Goal: Navigation & Orientation: Understand site structure

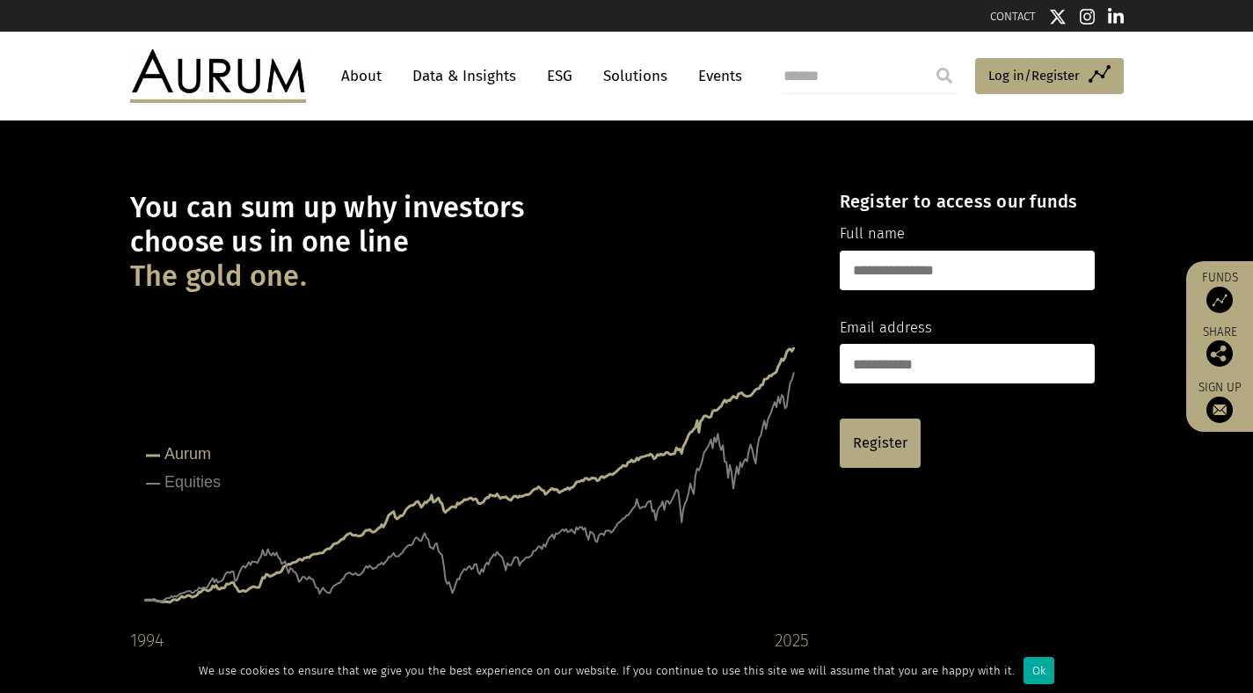
click at [468, 76] on link "Data & Insights" at bounding box center [463, 76] width 121 height 33
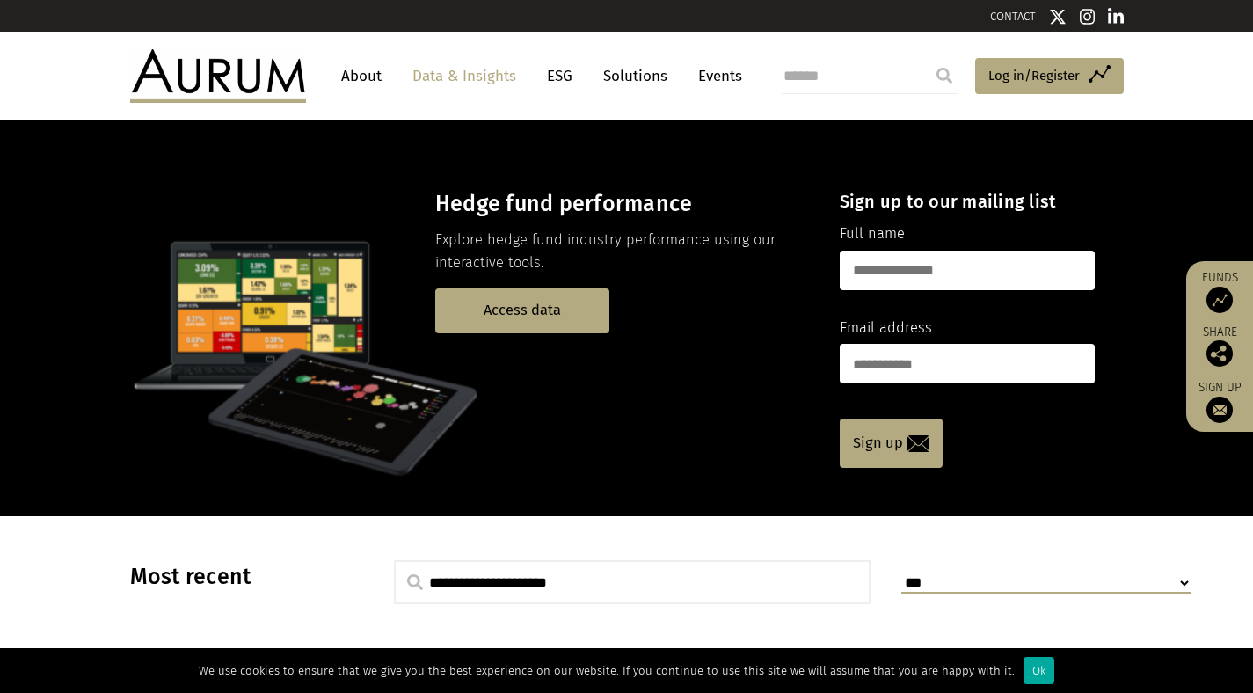
click at [359, 78] on link "About" at bounding box center [361, 76] width 58 height 33
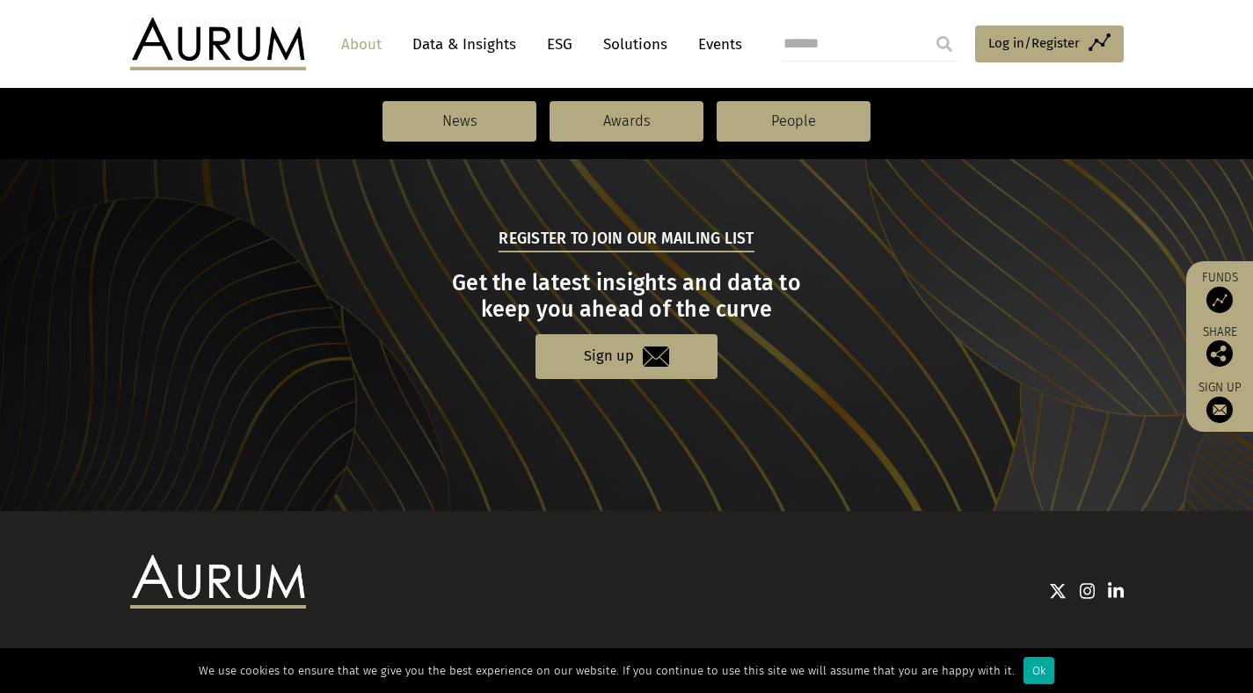
scroll to position [1941, 0]
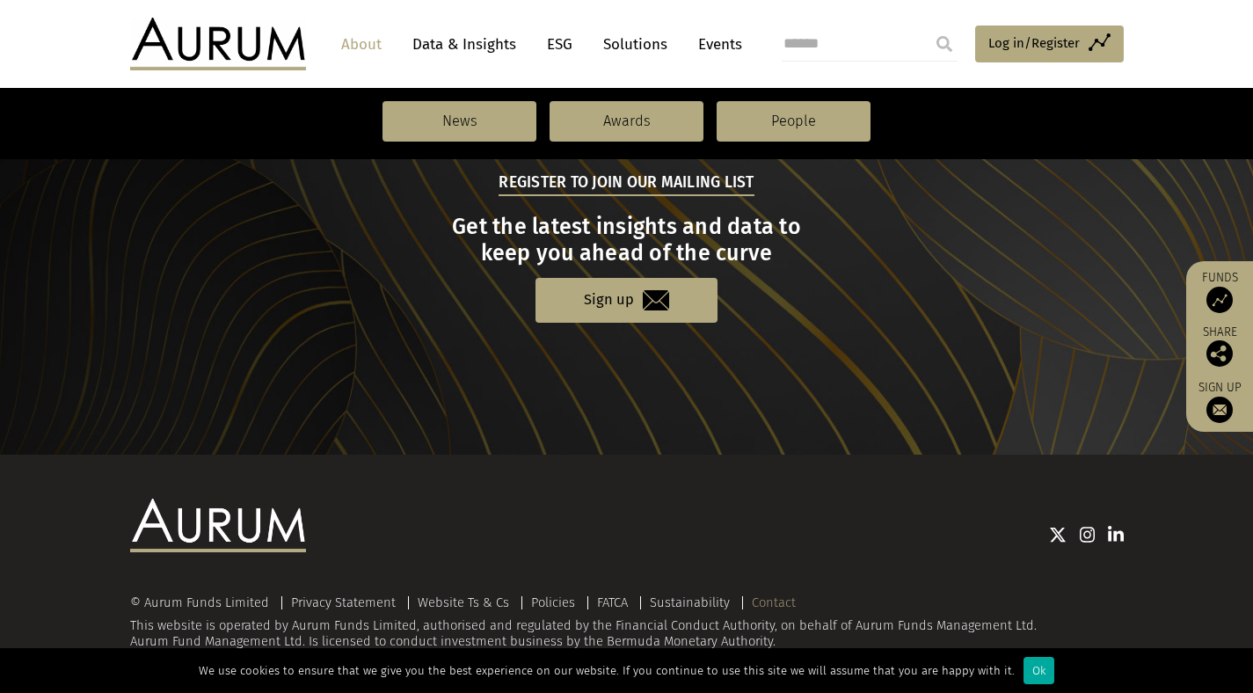
click at [765, 601] on link "Contact" at bounding box center [774, 602] width 44 height 16
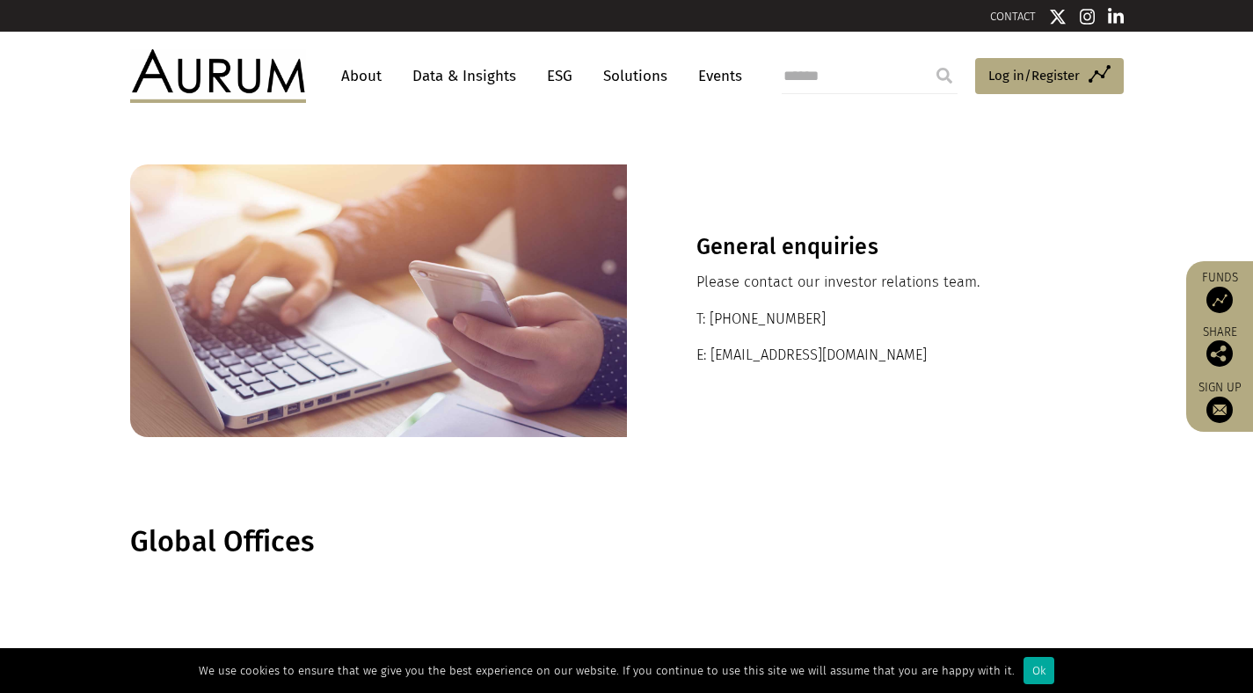
click at [360, 73] on link "About" at bounding box center [361, 76] width 58 height 33
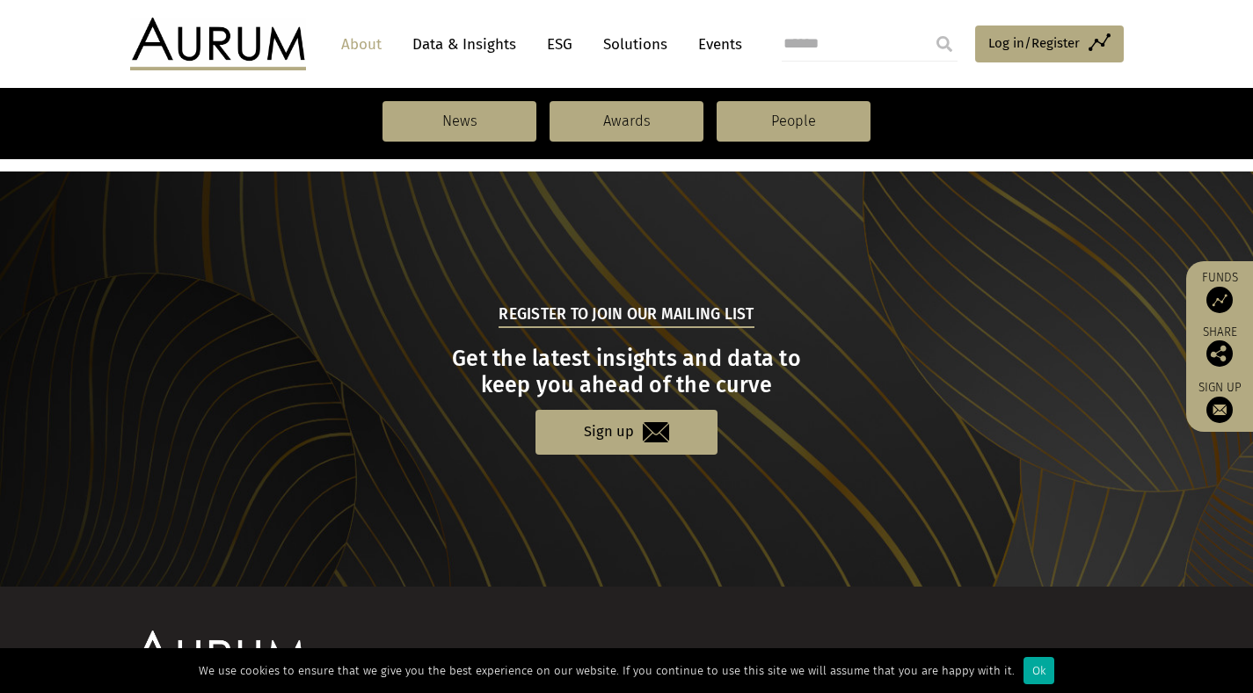
scroll to position [1941, 0]
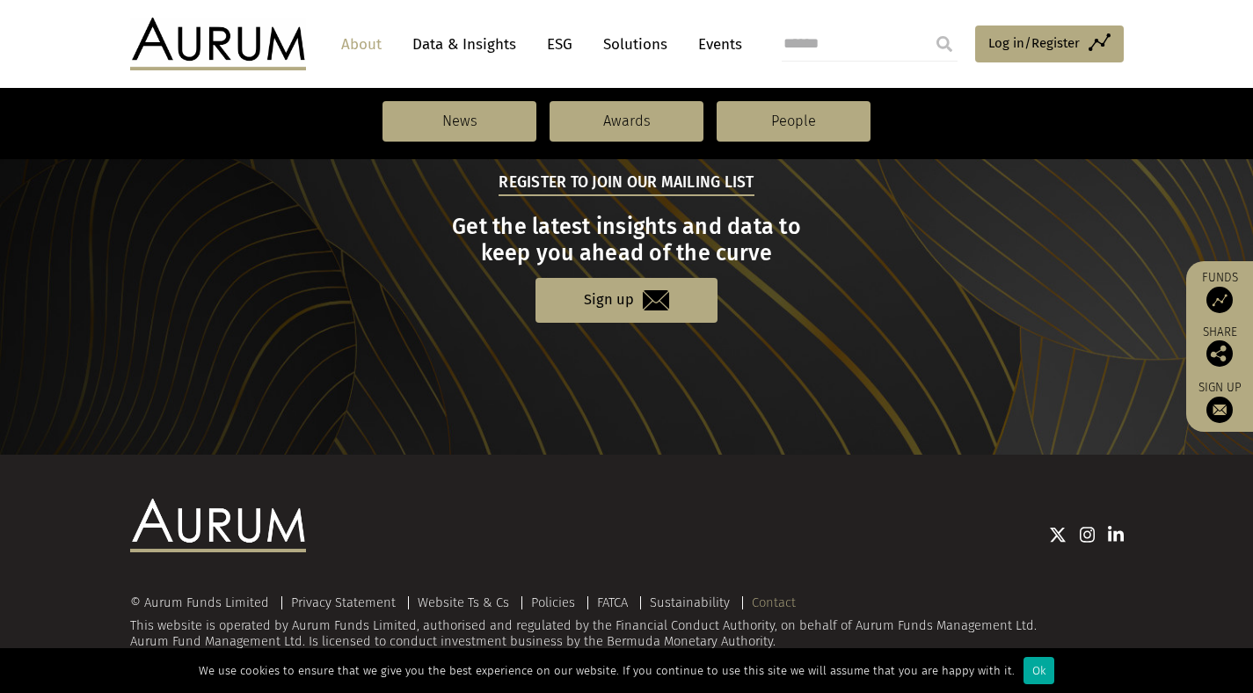
click at [765, 594] on link "Contact" at bounding box center [774, 602] width 44 height 16
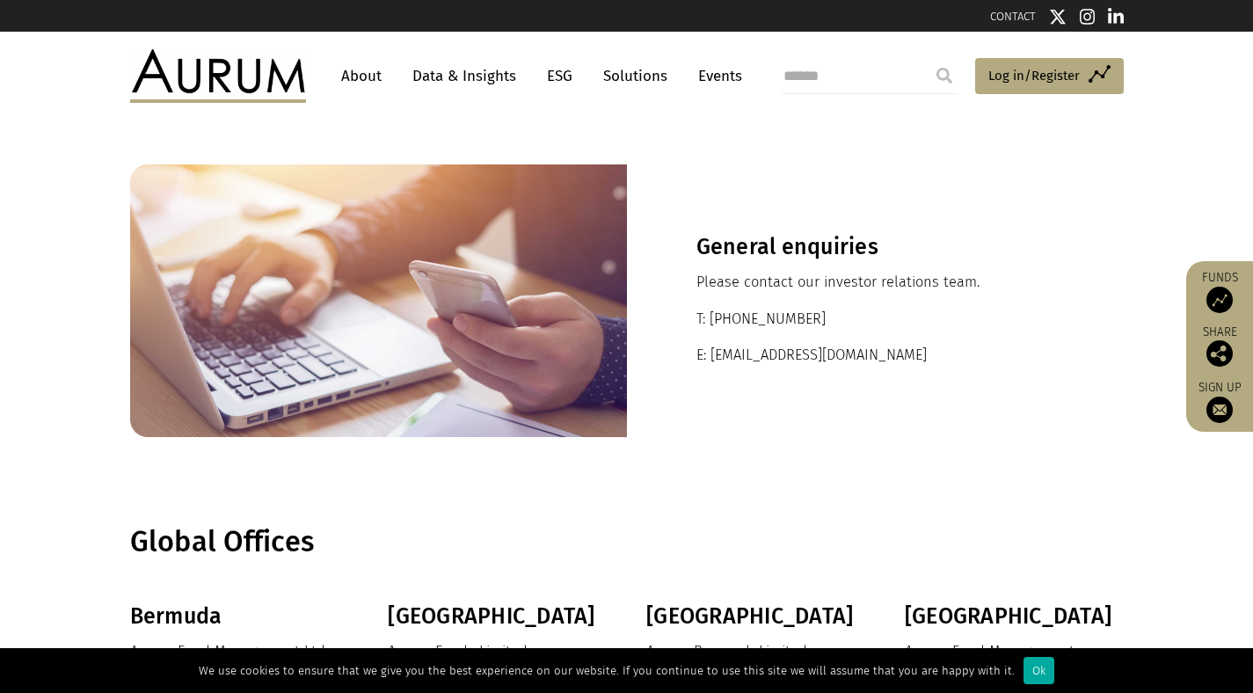
click at [639, 69] on link "Solutions" at bounding box center [635, 76] width 82 height 33
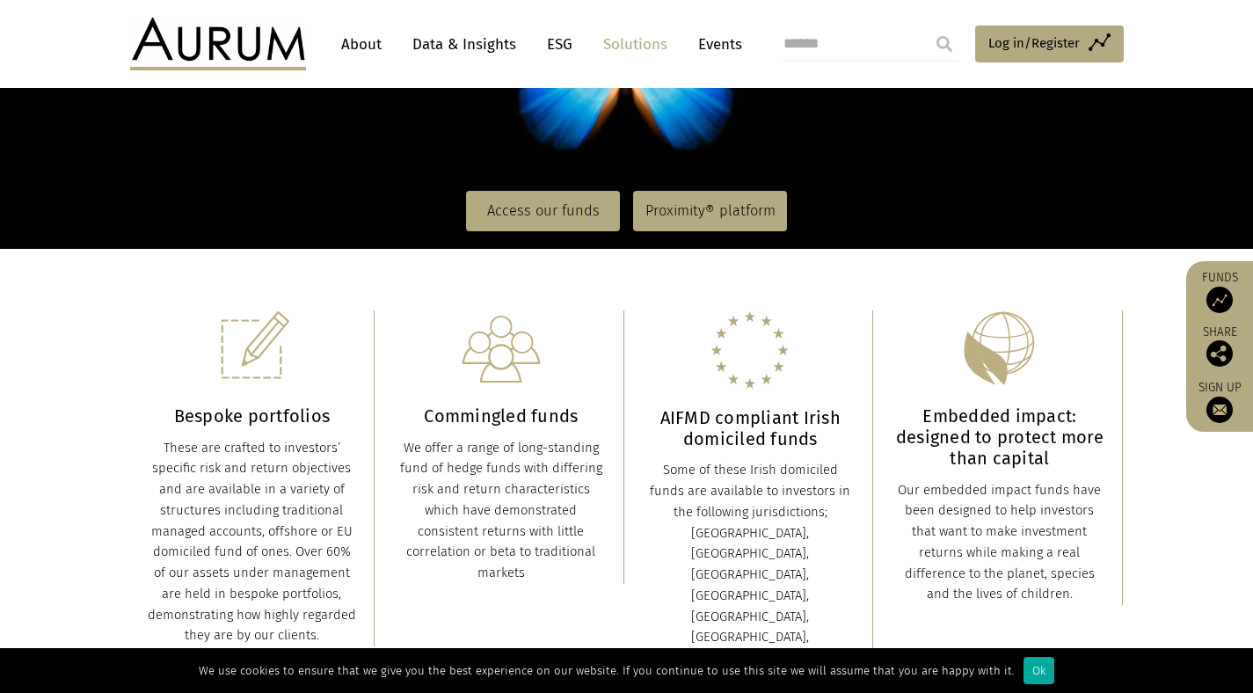
scroll to position [316, 0]
